Goal: Information Seeking & Learning: Learn about a topic

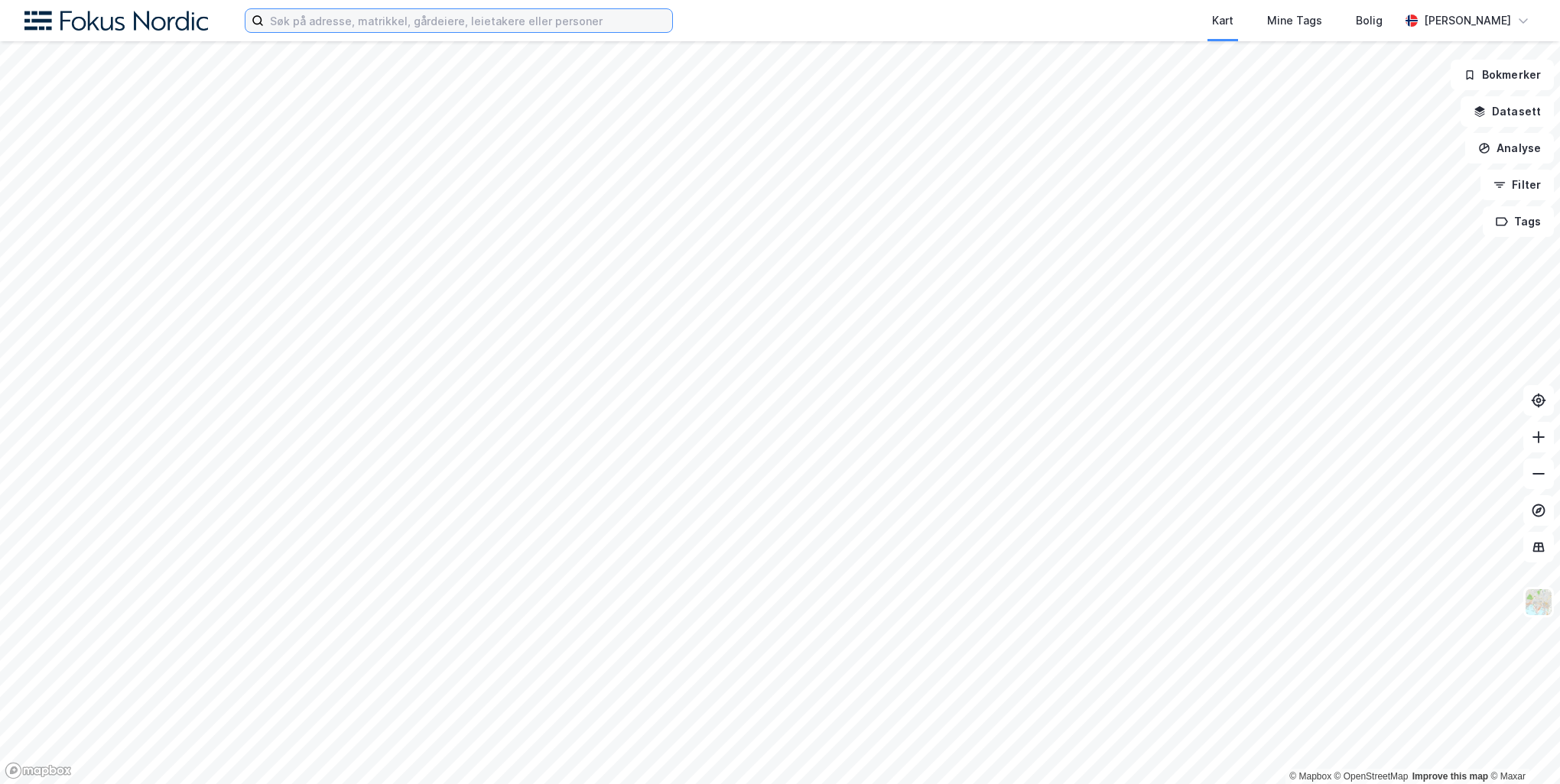
click at [297, 23] on input at bounding box center [467, 20] width 409 height 23
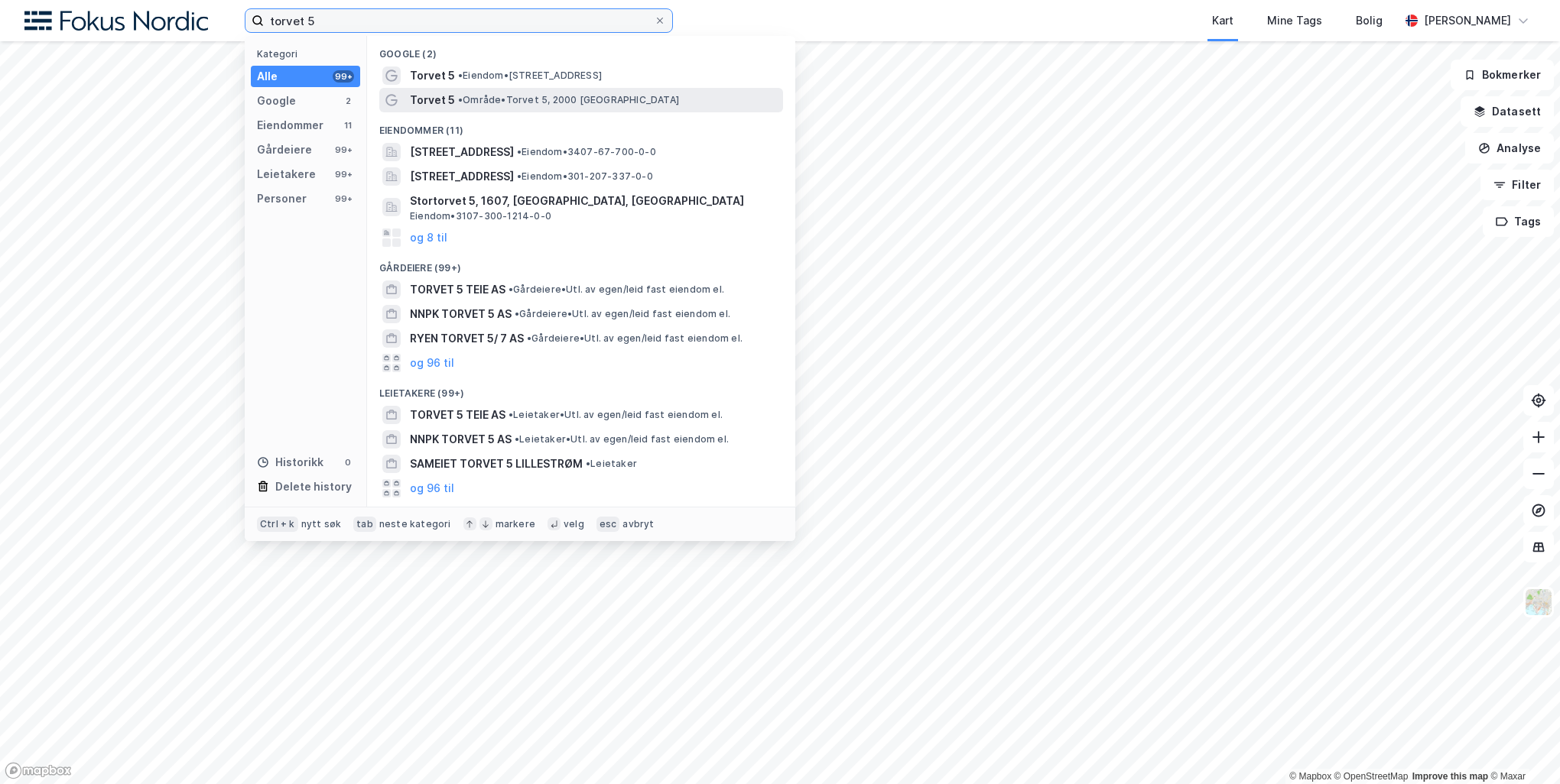
type input "torvet 5"
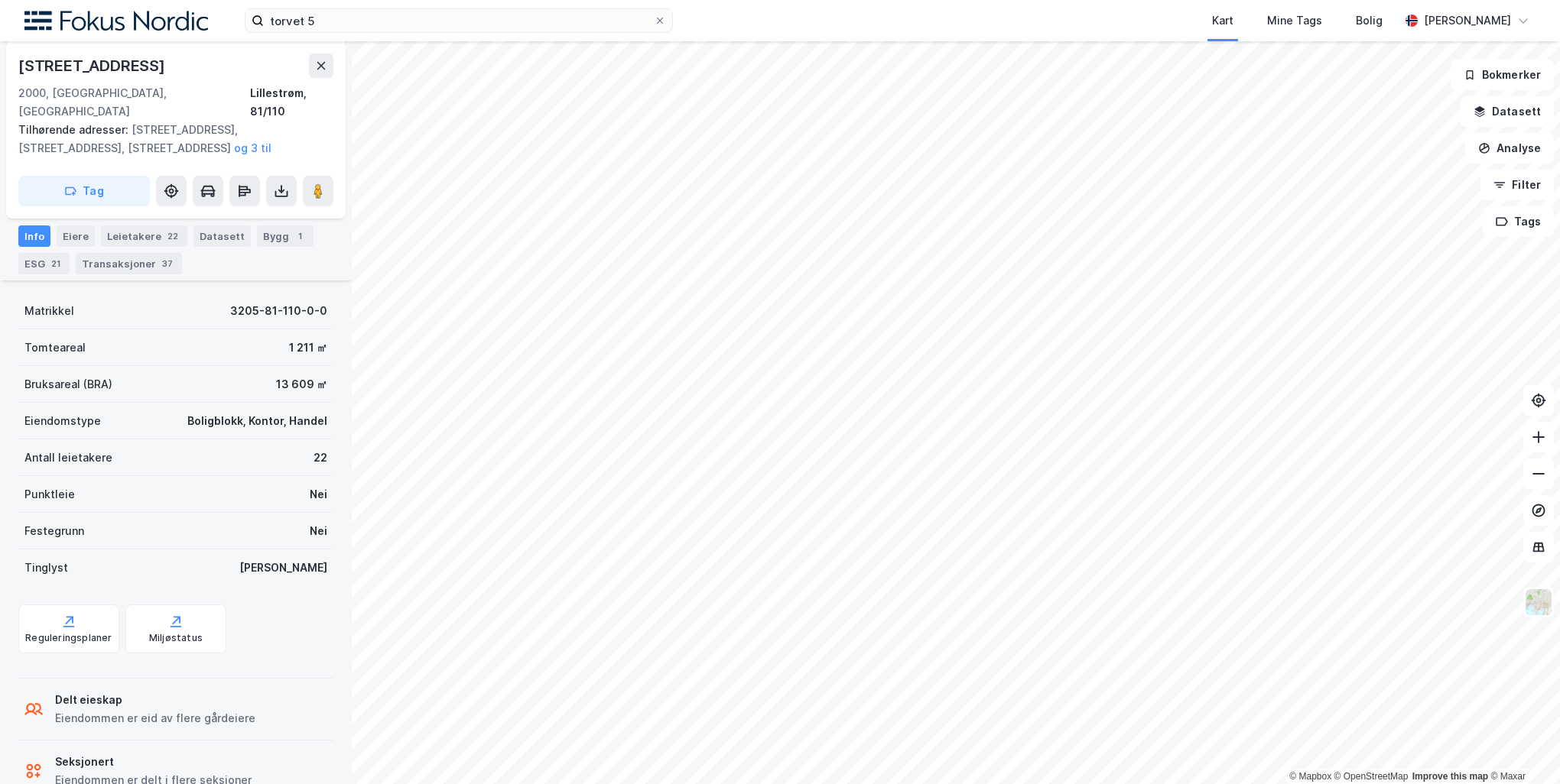
scroll to position [230, 0]
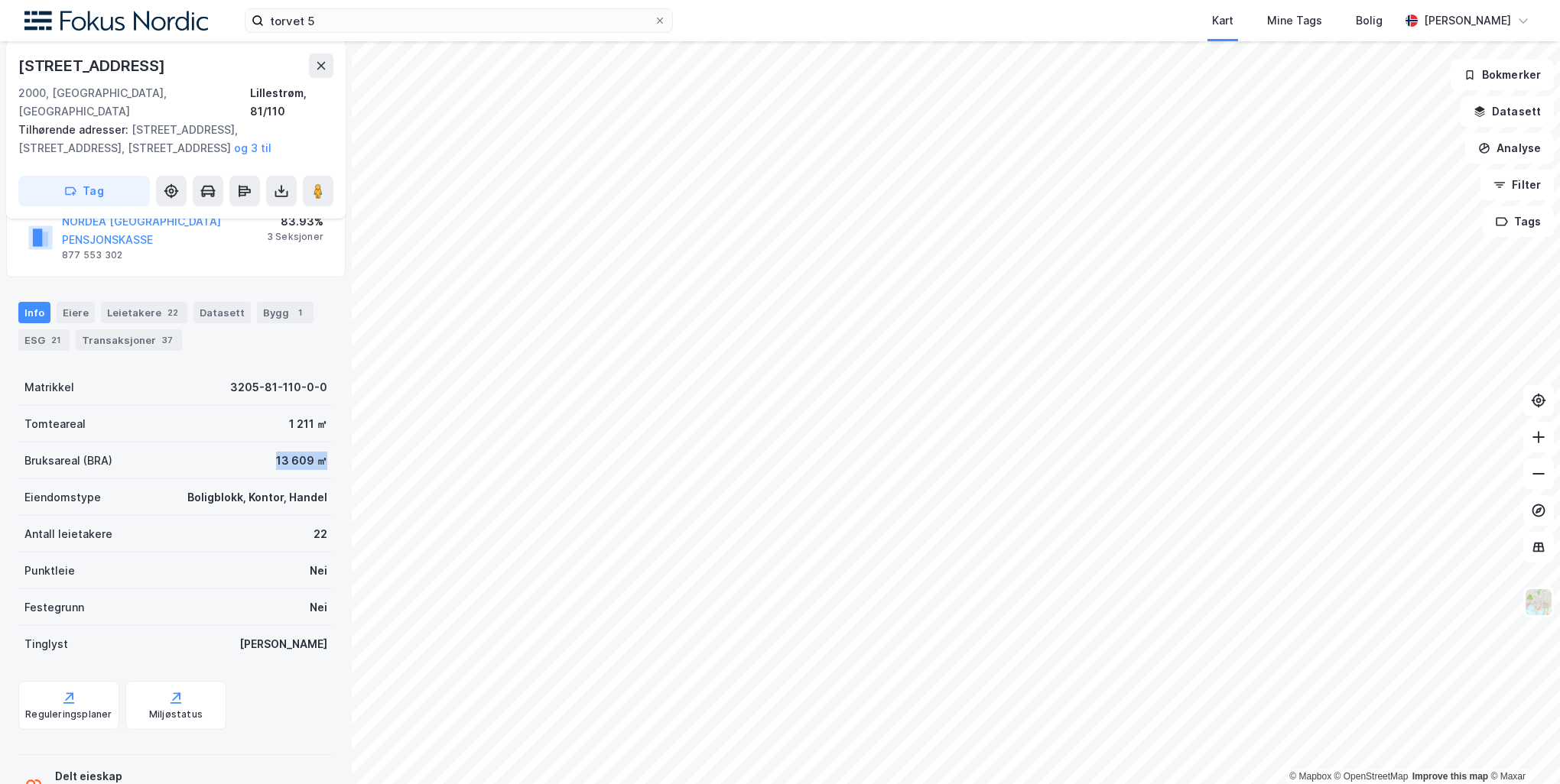
drag, startPoint x: 255, startPoint y: 424, endPoint x: 319, endPoint y: 427, distance: 64.1
click at [319, 442] on div "Bruksareal (BRA) 13 609 ㎡" at bounding box center [176, 461] width 315 height 37
drag, startPoint x: 319, startPoint y: 427, endPoint x: 315, endPoint y: 384, distance: 43.2
click at [315, 406] on div "Tomteareal 1 211 ㎡" at bounding box center [176, 425] width 315 height 37
drag, startPoint x: 315, startPoint y: 384, endPoint x: 307, endPoint y: 391, distance: 10.6
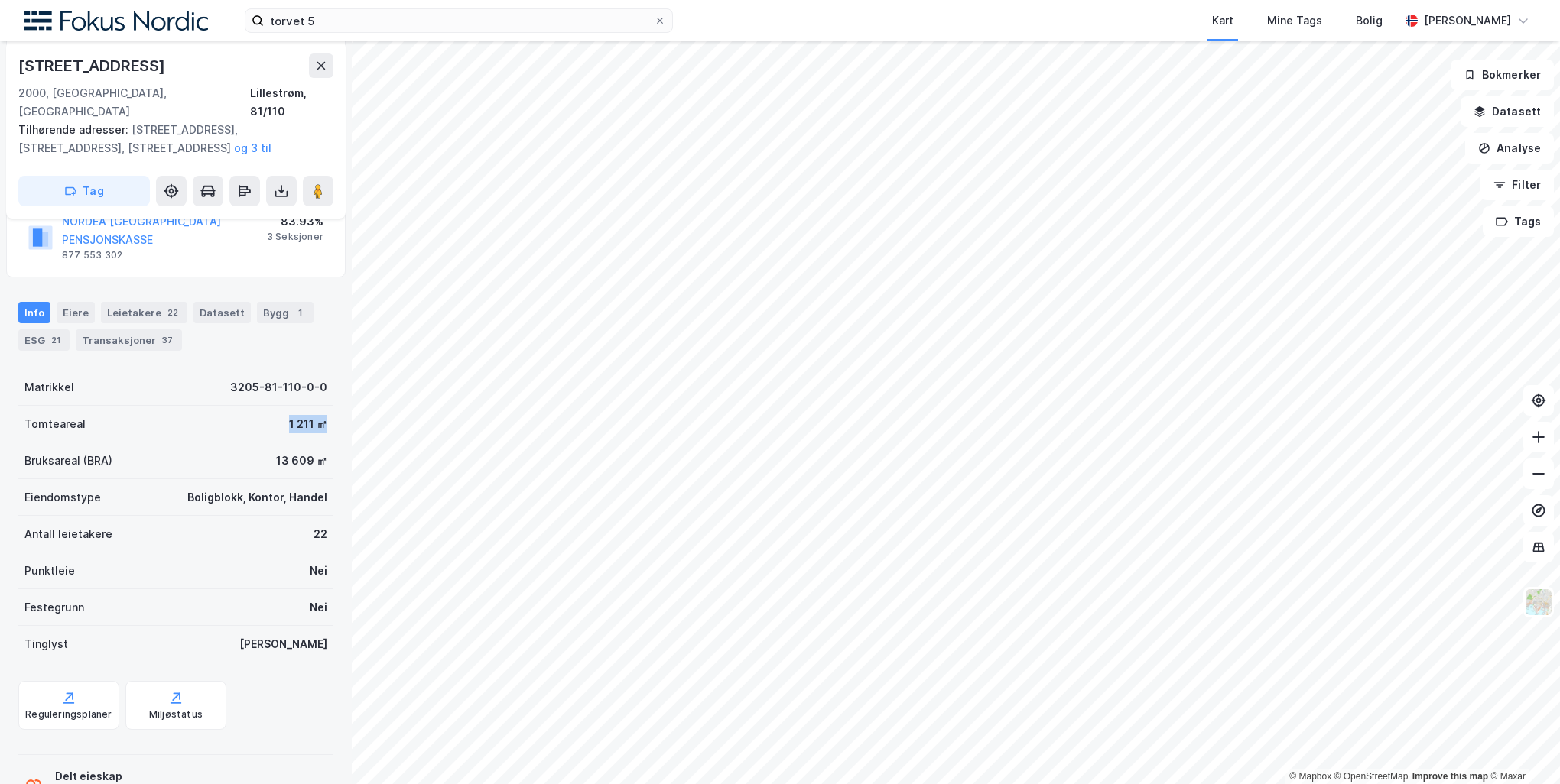
click at [307, 415] on div "1 211 ㎡" at bounding box center [308, 424] width 38 height 19
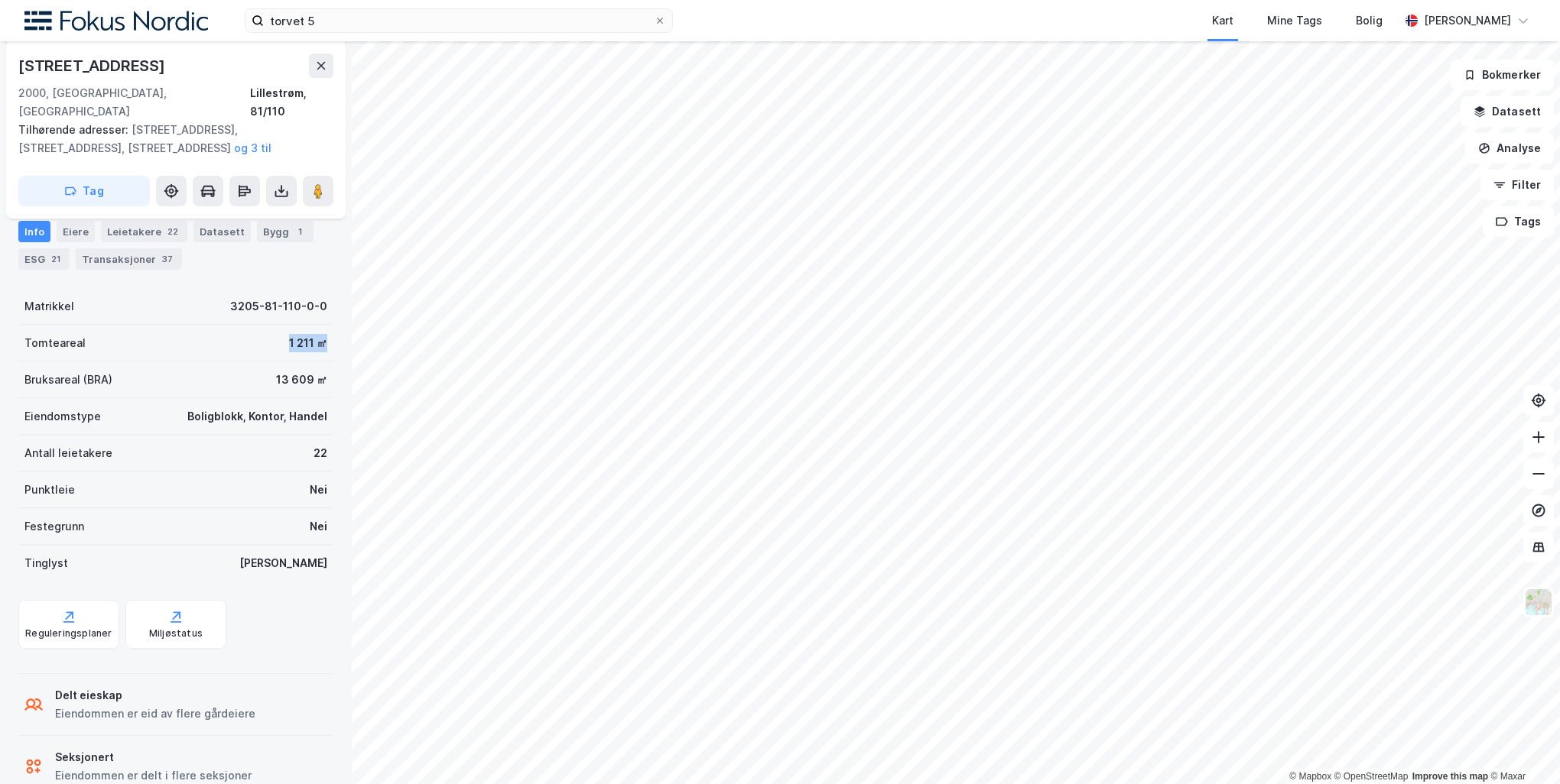
scroll to position [0, 0]
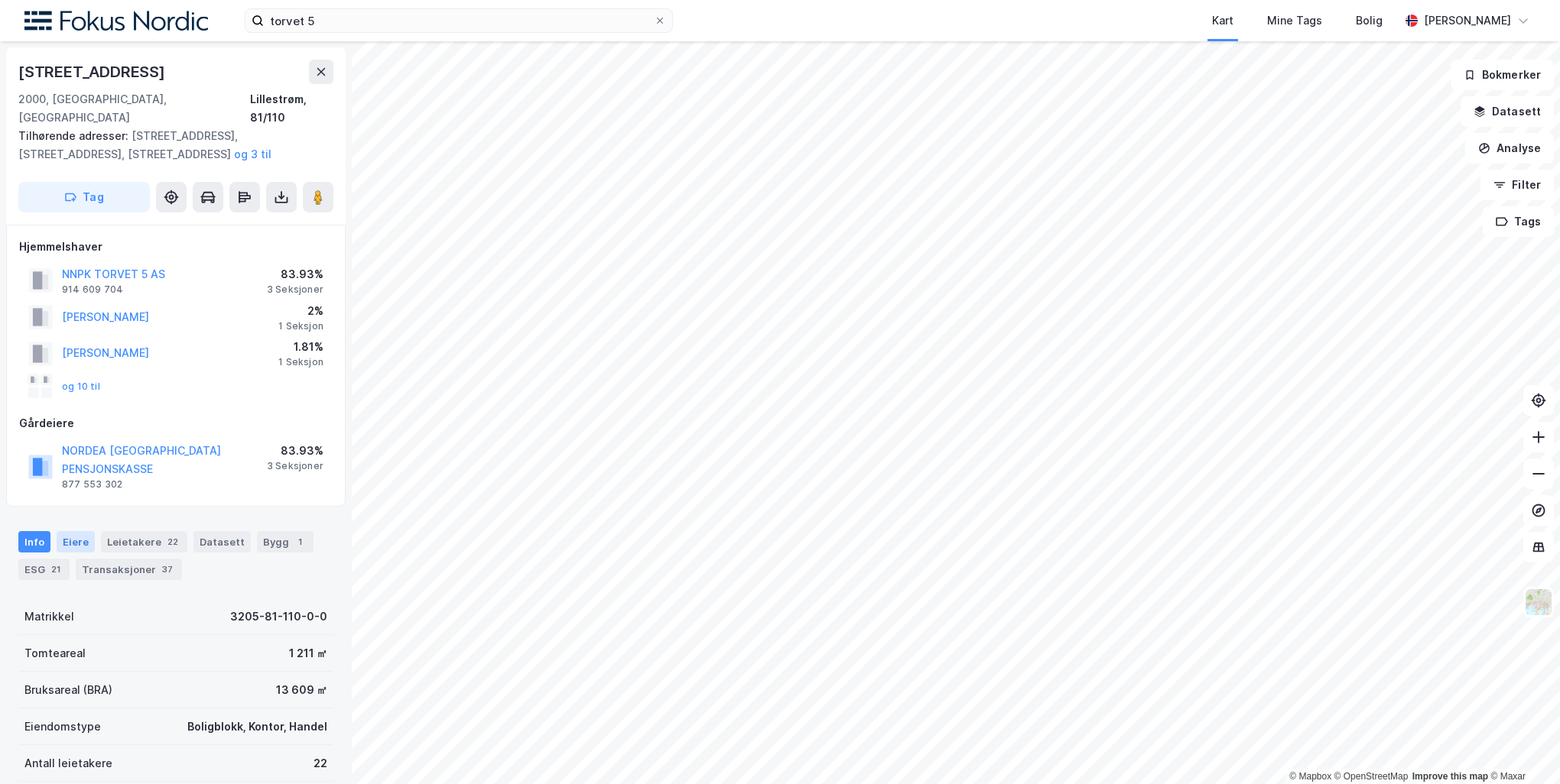
click at [72, 531] on div "Eiere" at bounding box center [75, 541] width 38 height 22
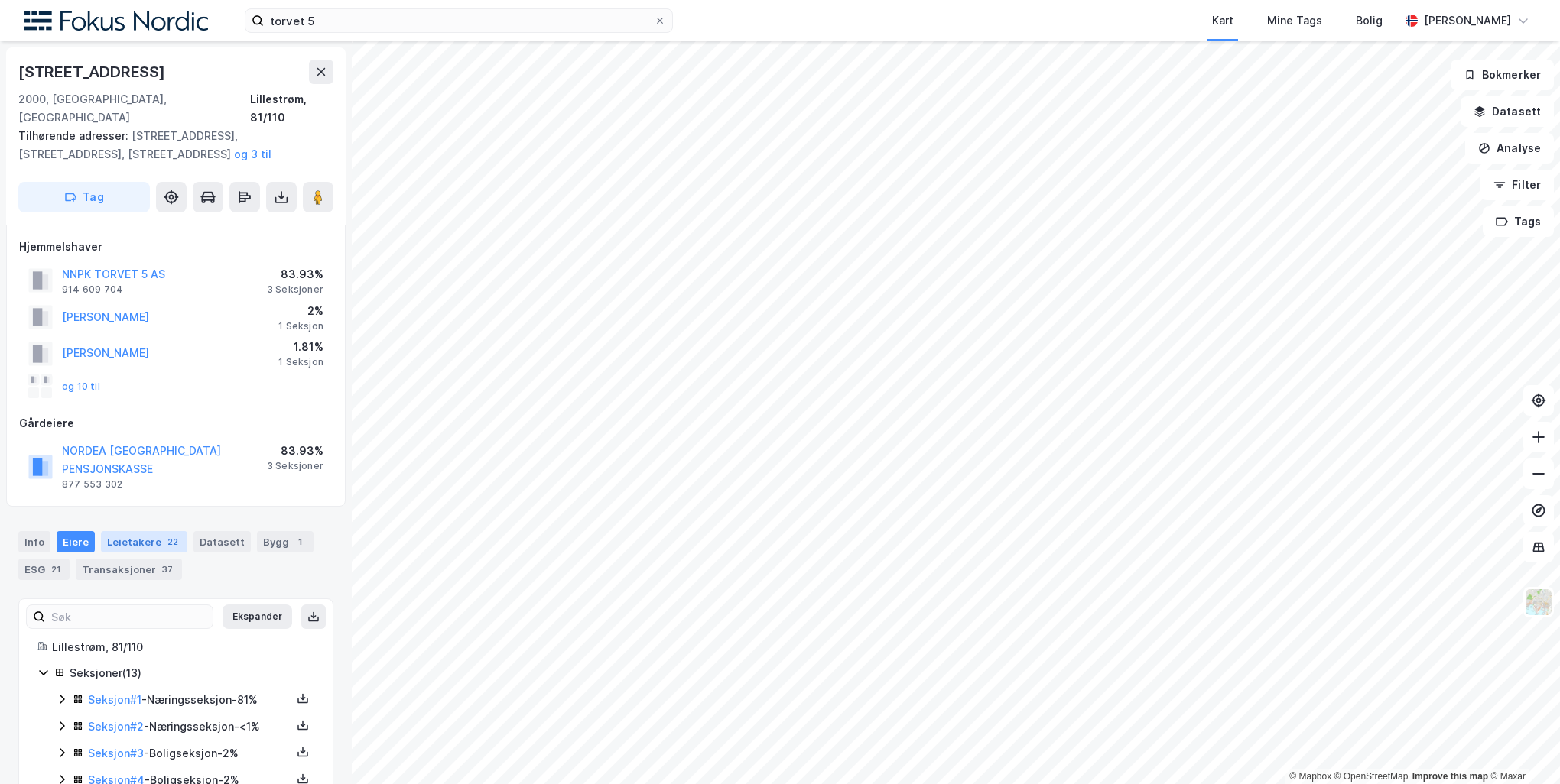
click at [122, 531] on div "Leietakere 22" at bounding box center [143, 541] width 86 height 22
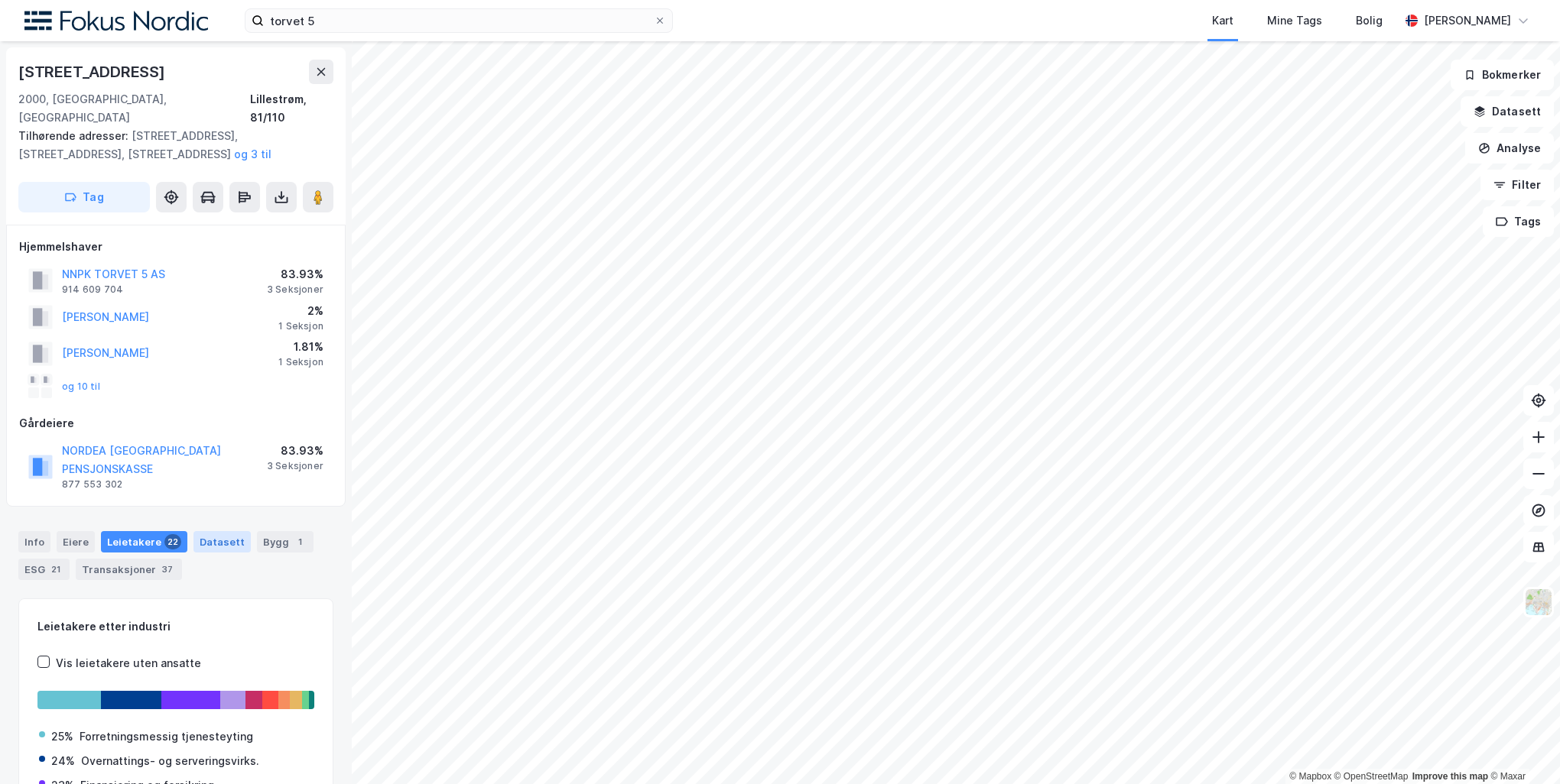
click at [193, 531] on div "Datasett" at bounding box center [222, 541] width 57 height 22
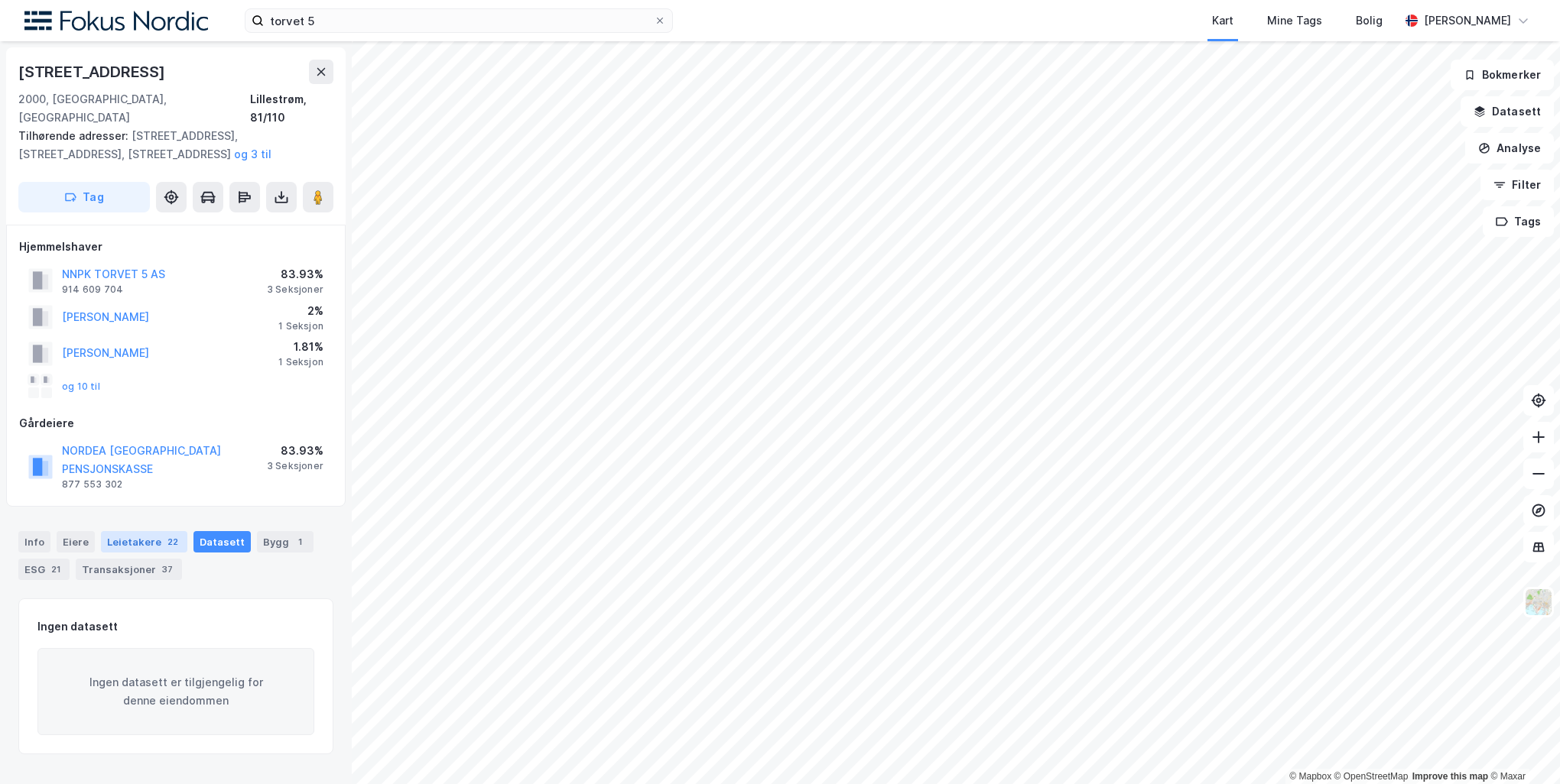
click at [116, 531] on div "Leietakere 22" at bounding box center [143, 541] width 86 height 22
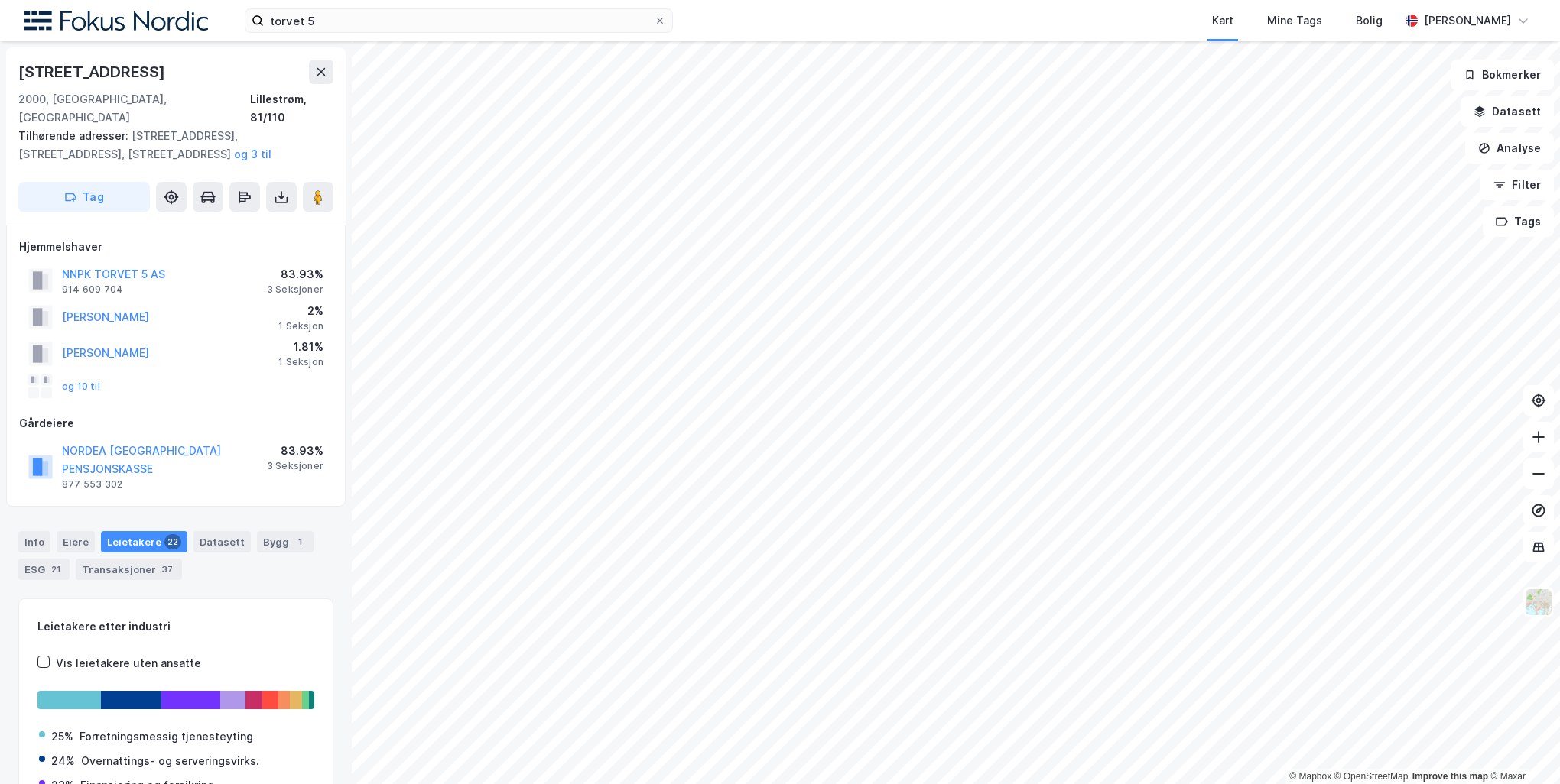
click at [52, 531] on div "Info [PERSON_NAME] 22 Datasett Bygg 1 ESG 21 Transaksjoner 37" at bounding box center [176, 555] width 315 height 49
click at [45, 531] on div "Info" at bounding box center [35, 541] width 32 height 22
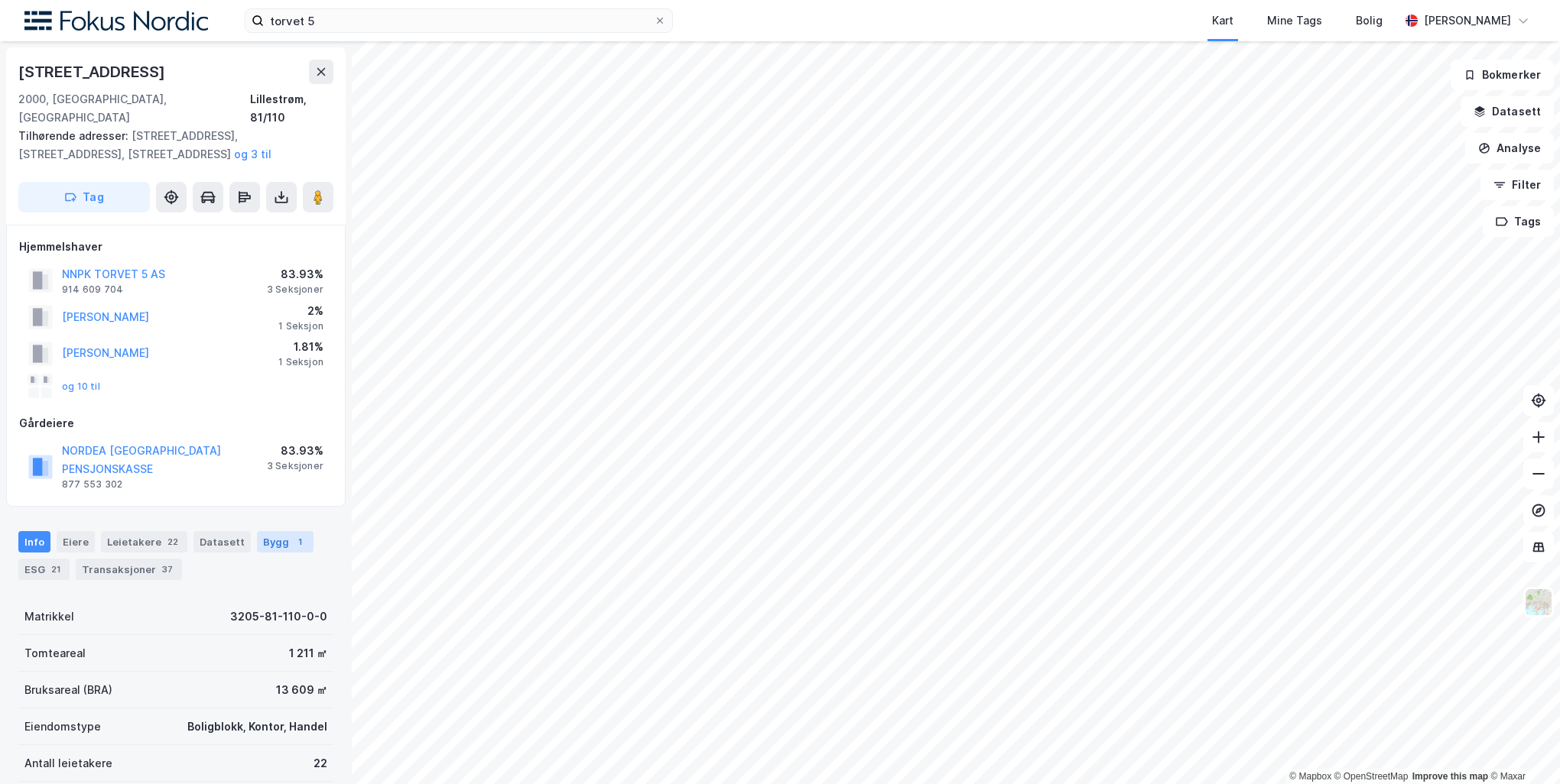
click at [257, 531] on div "Bygg 1" at bounding box center [285, 541] width 56 height 22
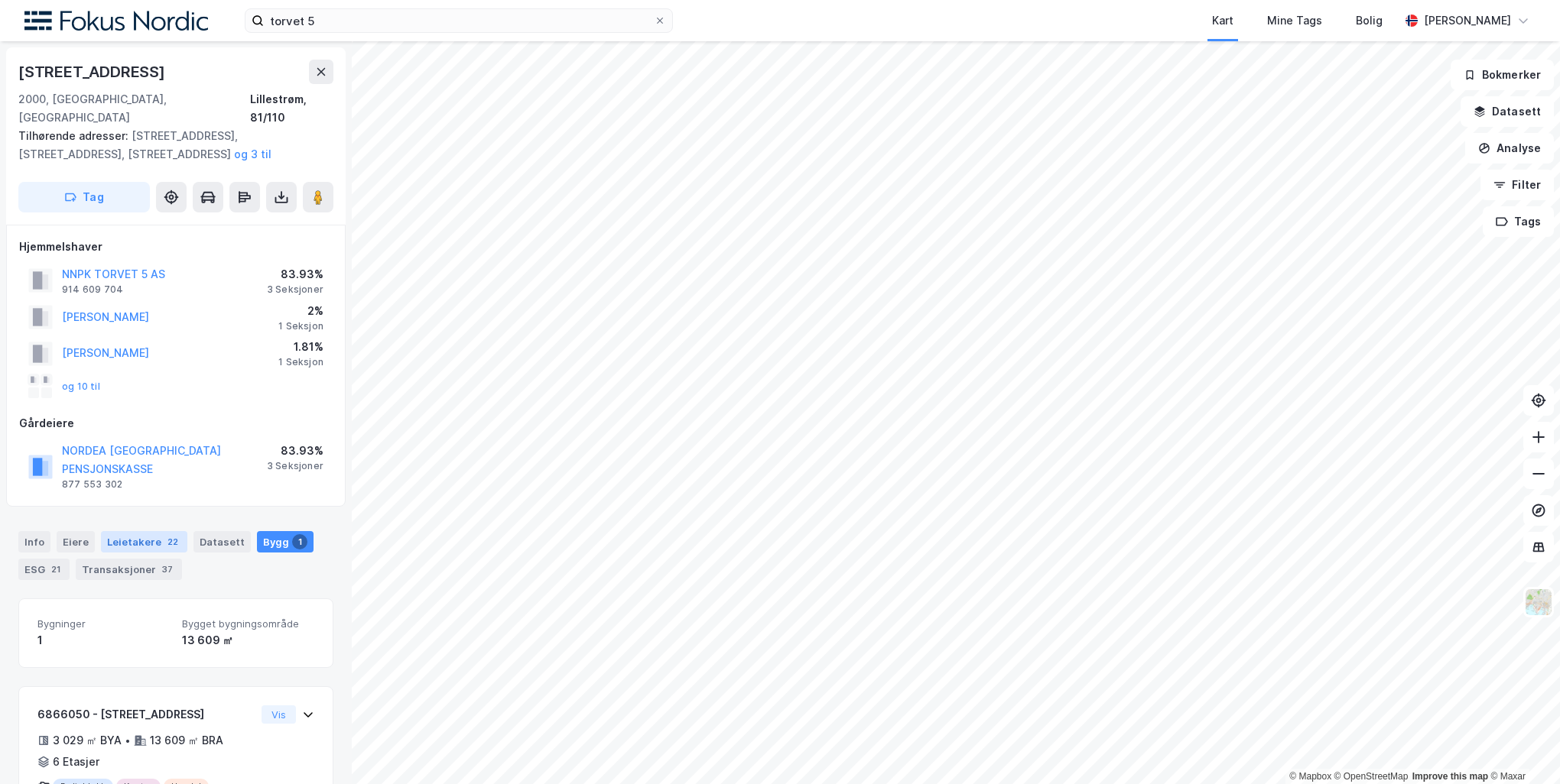
click at [124, 531] on div "Leietakere 22" at bounding box center [143, 541] width 86 height 22
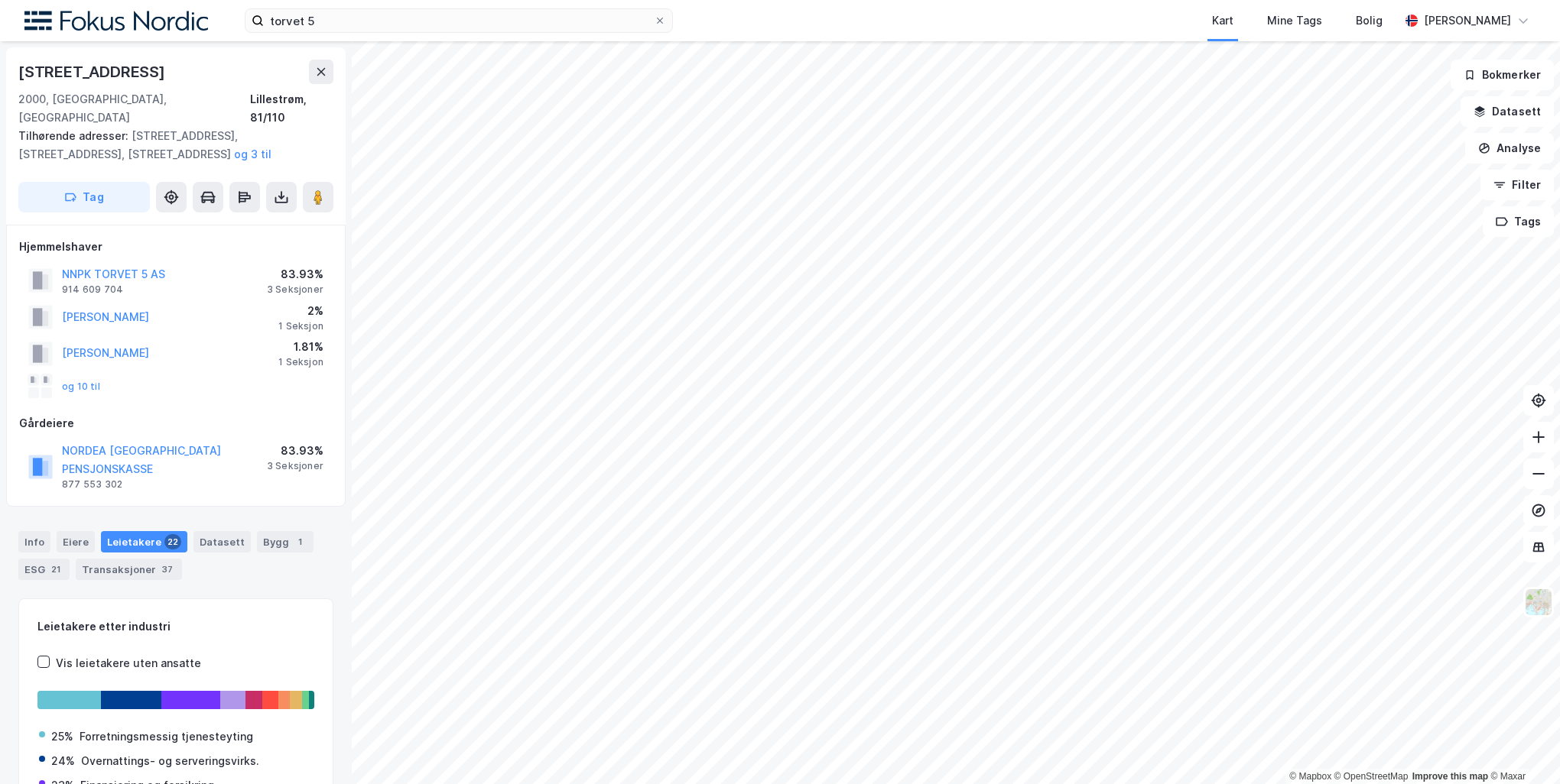
scroll to position [71, 0]
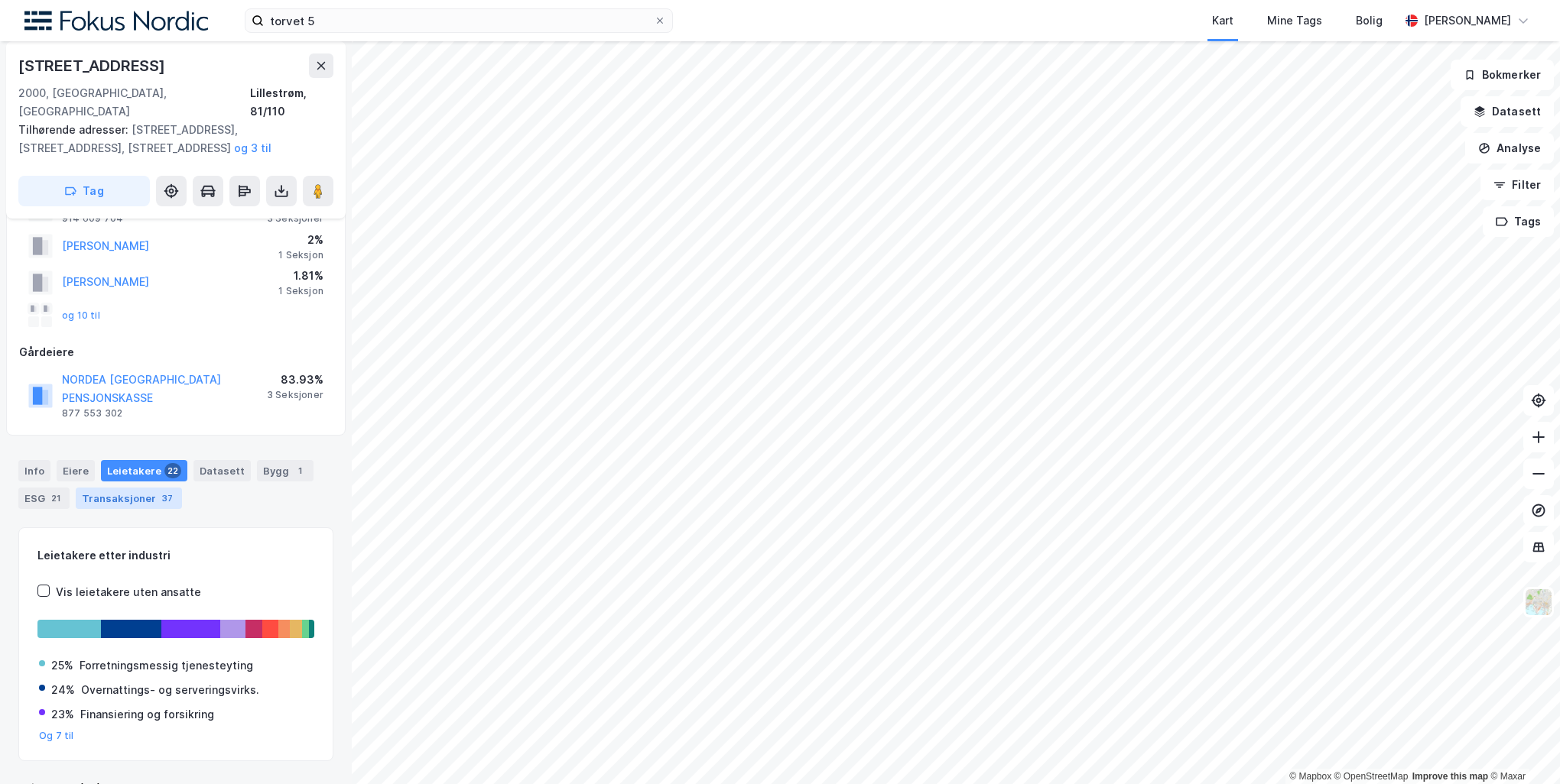
click at [159, 491] on div "37" at bounding box center [167, 498] width 17 height 15
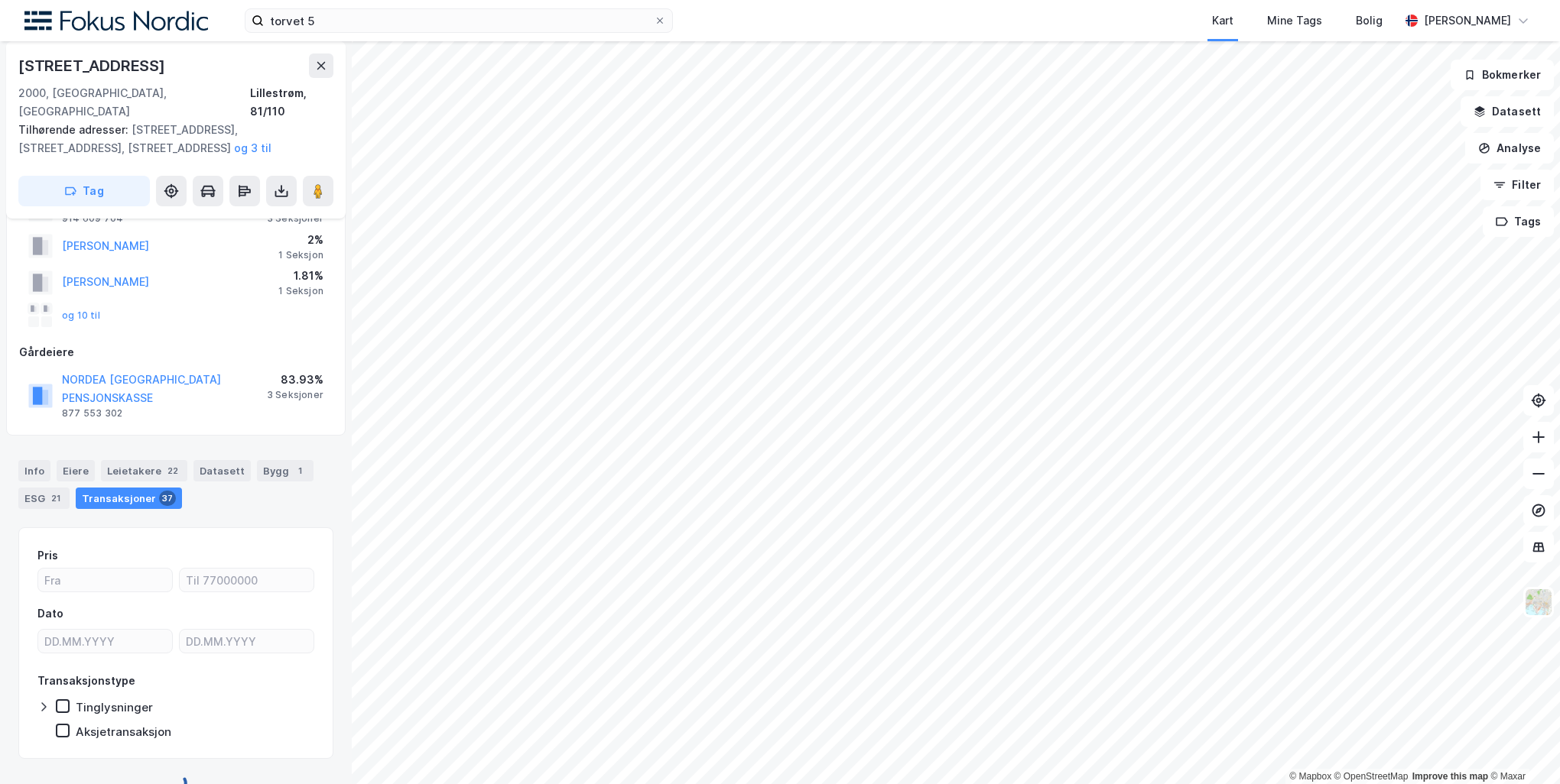
scroll to position [63, 0]
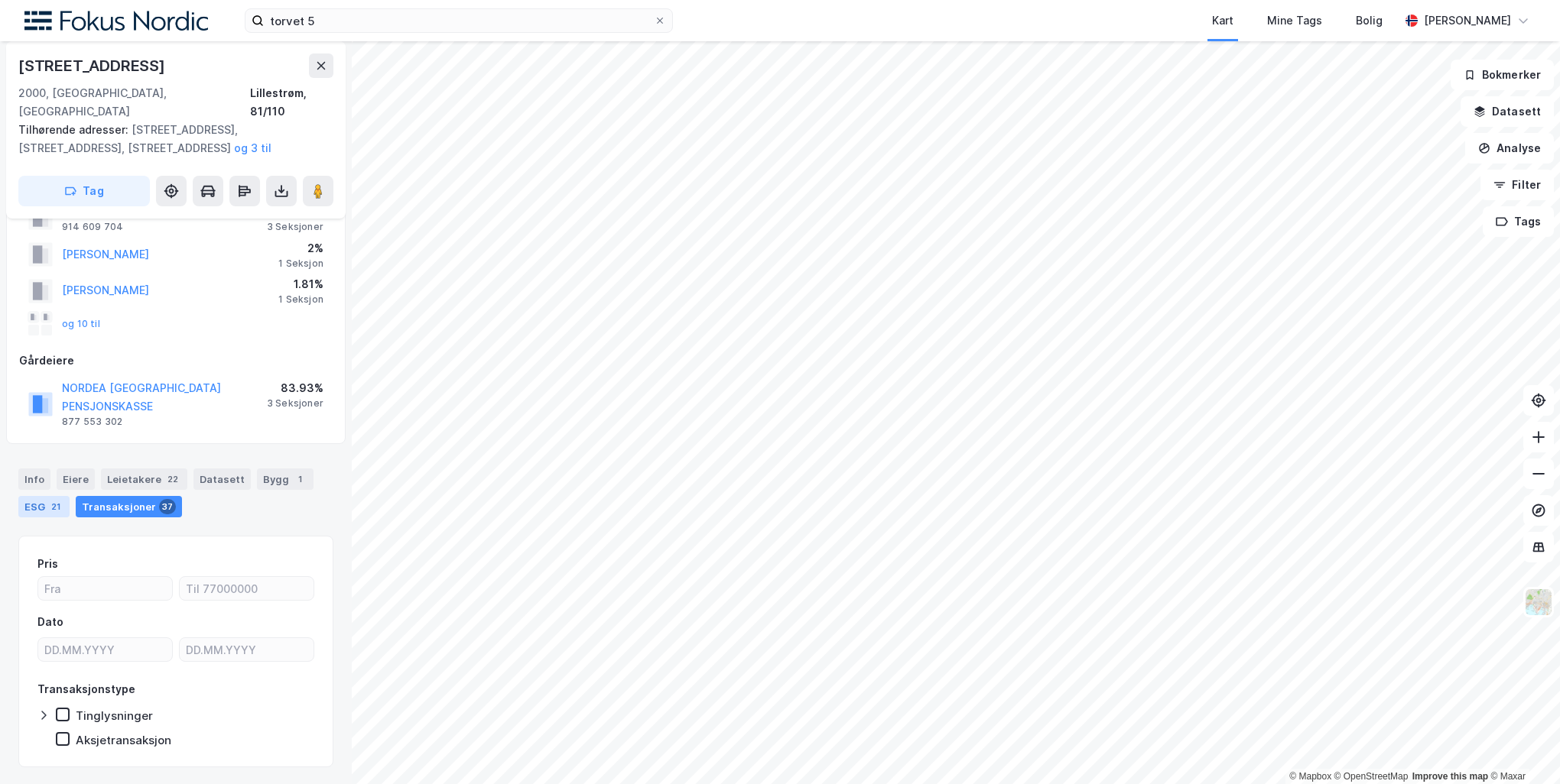
click at [46, 496] on div "ESG 21" at bounding box center [44, 507] width 52 height 22
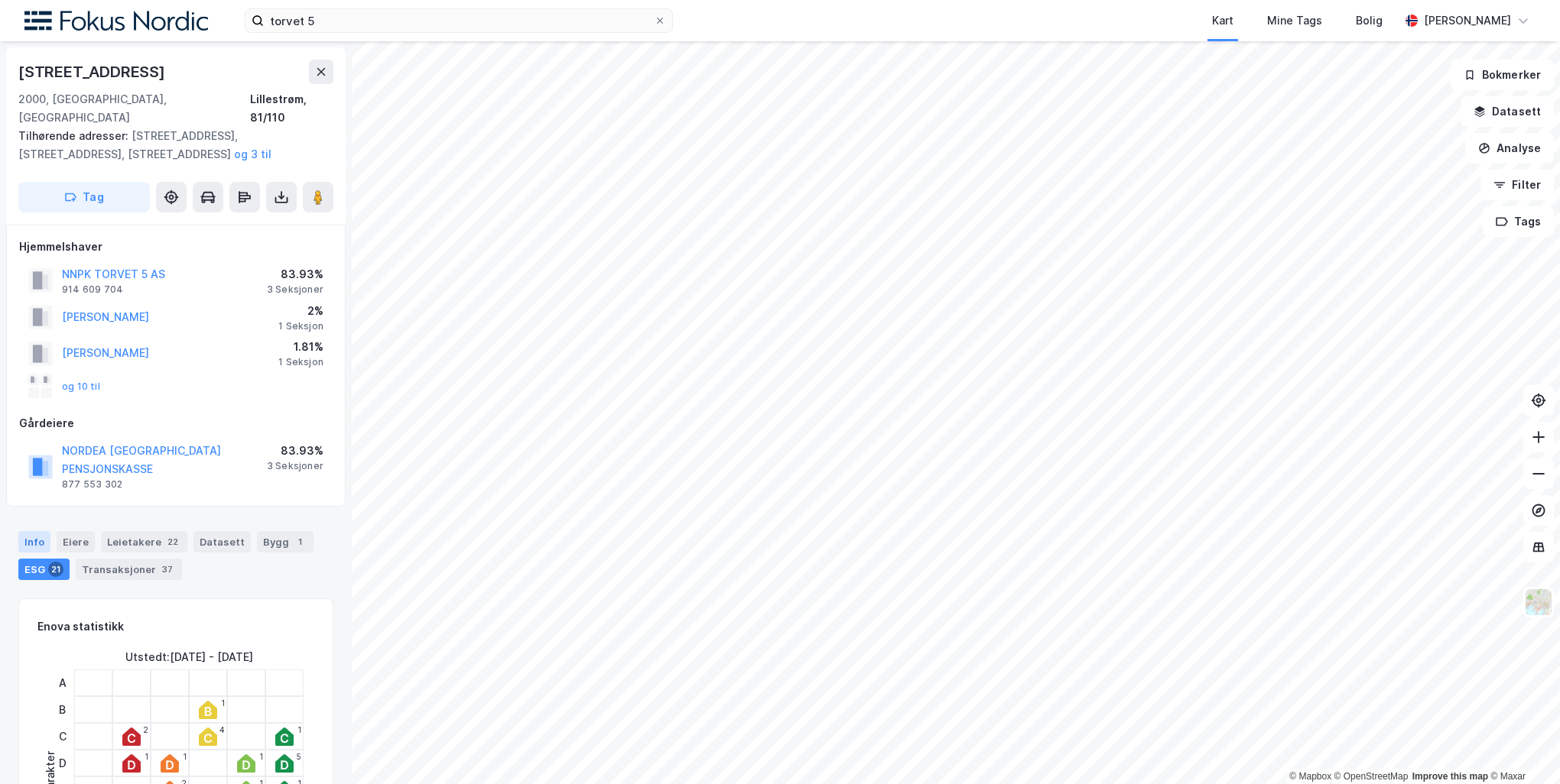
click at [27, 531] on div "Info" at bounding box center [35, 541] width 32 height 22
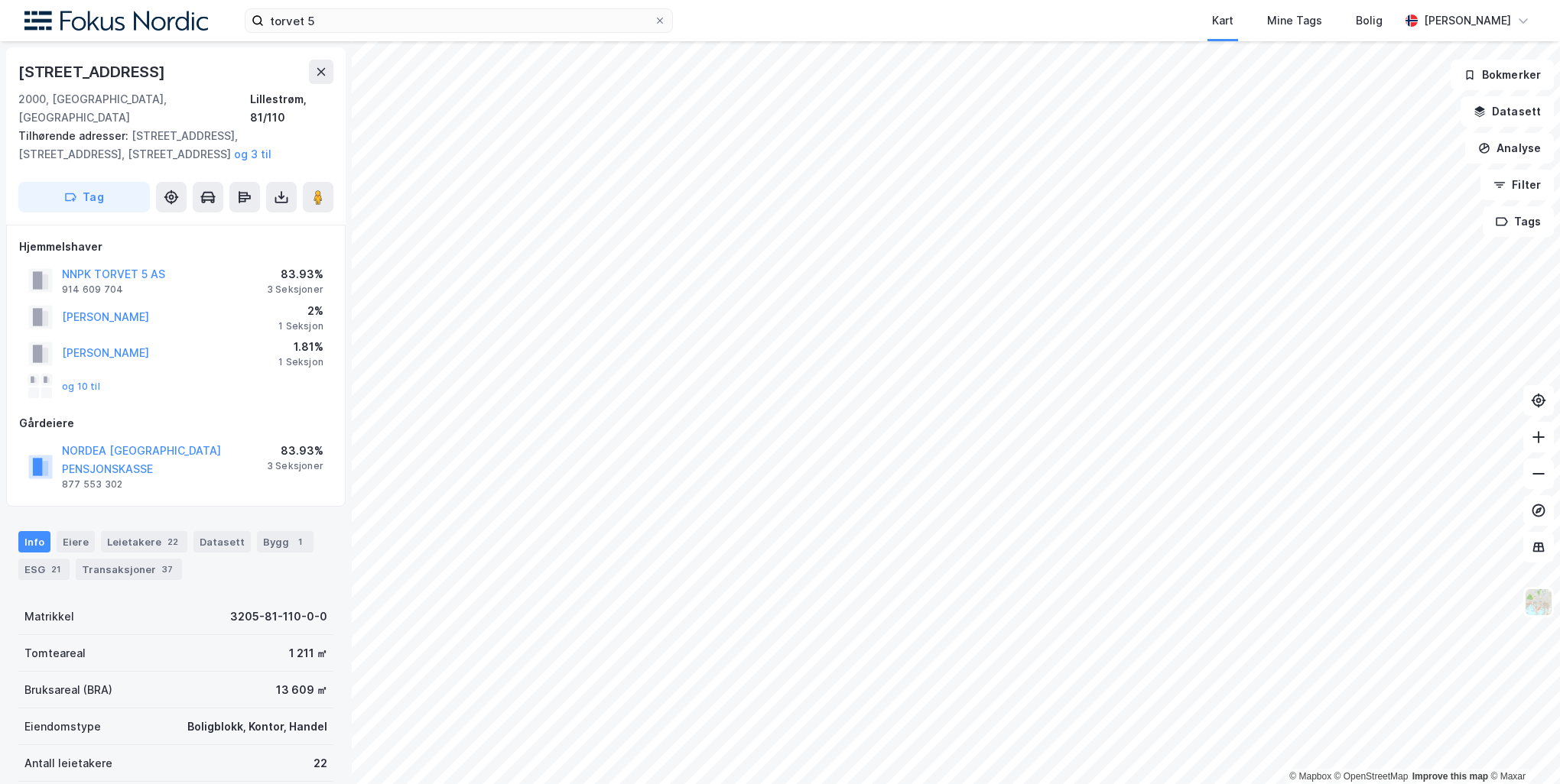
click at [36, 531] on div "Info [PERSON_NAME] 22 Datasett Bygg 1 ESG 21 Transaksjoner 37" at bounding box center [176, 555] width 315 height 49
click at [39, 559] on div "ESG 21" at bounding box center [44, 570] width 52 height 22
